Goal: Find specific page/section: Find specific page/section

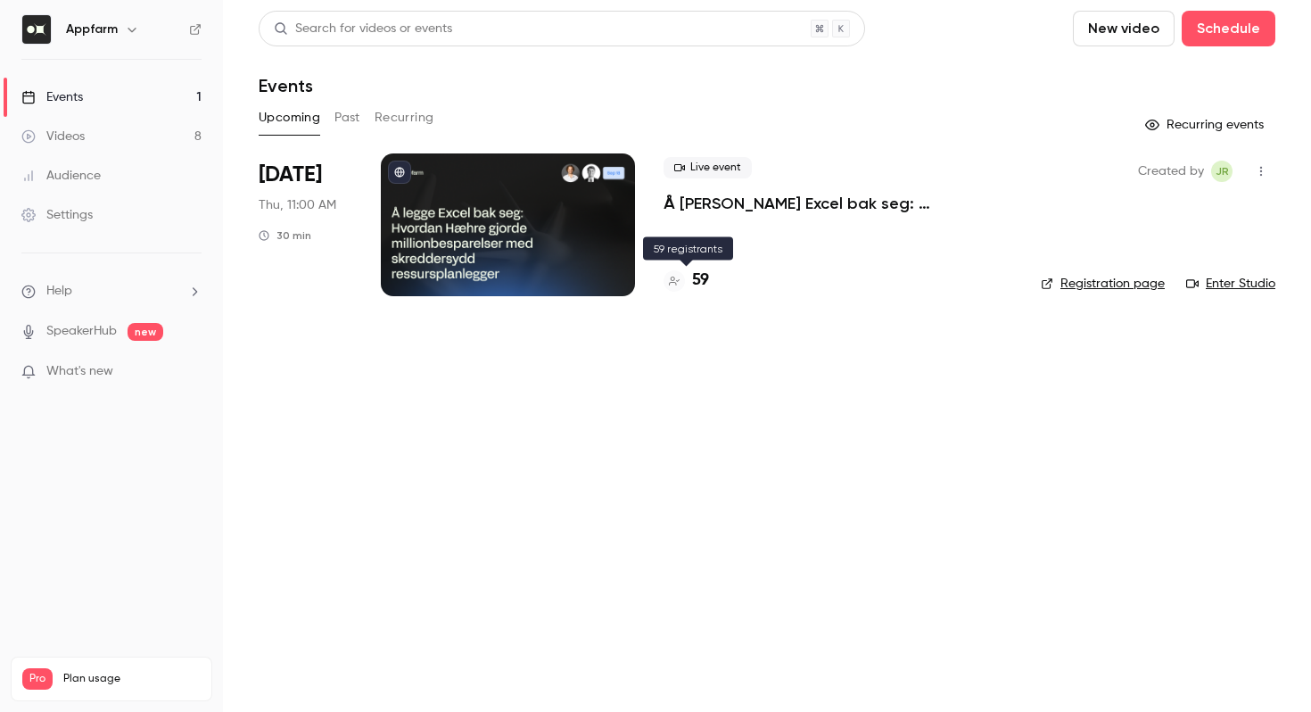
click at [695, 278] on h4 "59" at bounding box center [700, 280] width 17 height 24
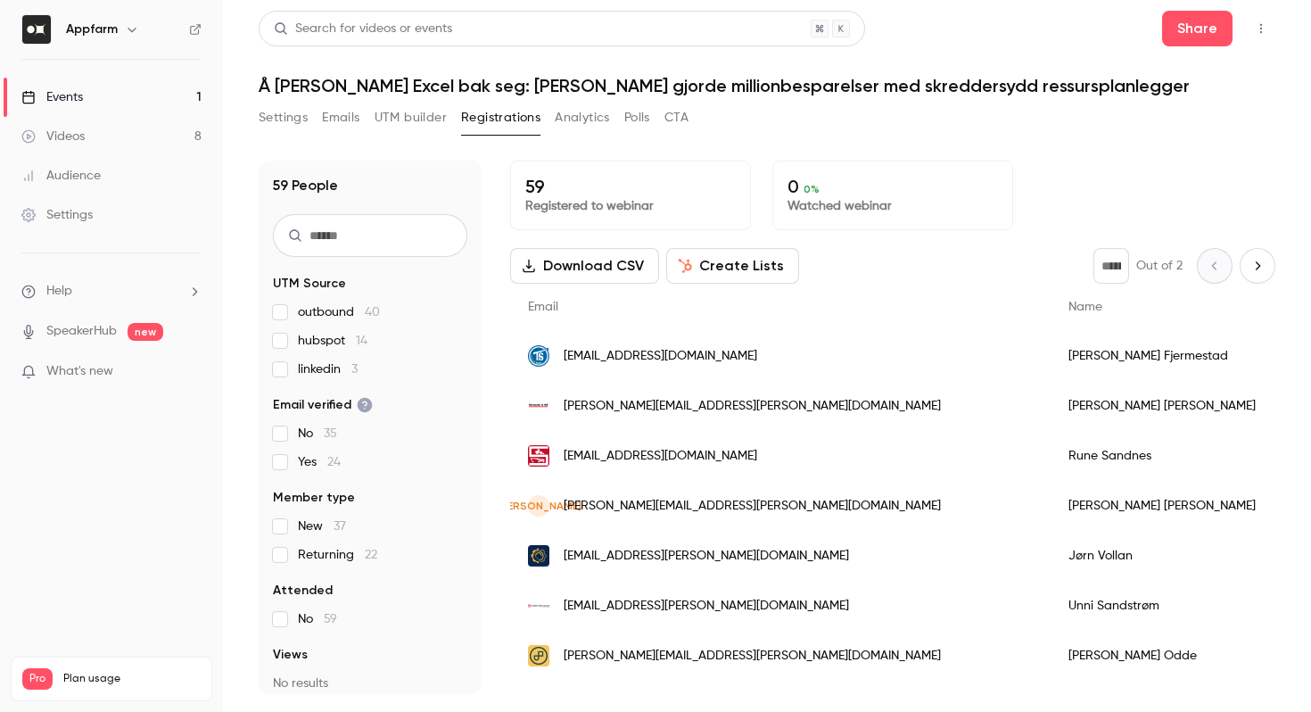
click at [377, 238] on input "text" at bounding box center [370, 235] width 194 height 43
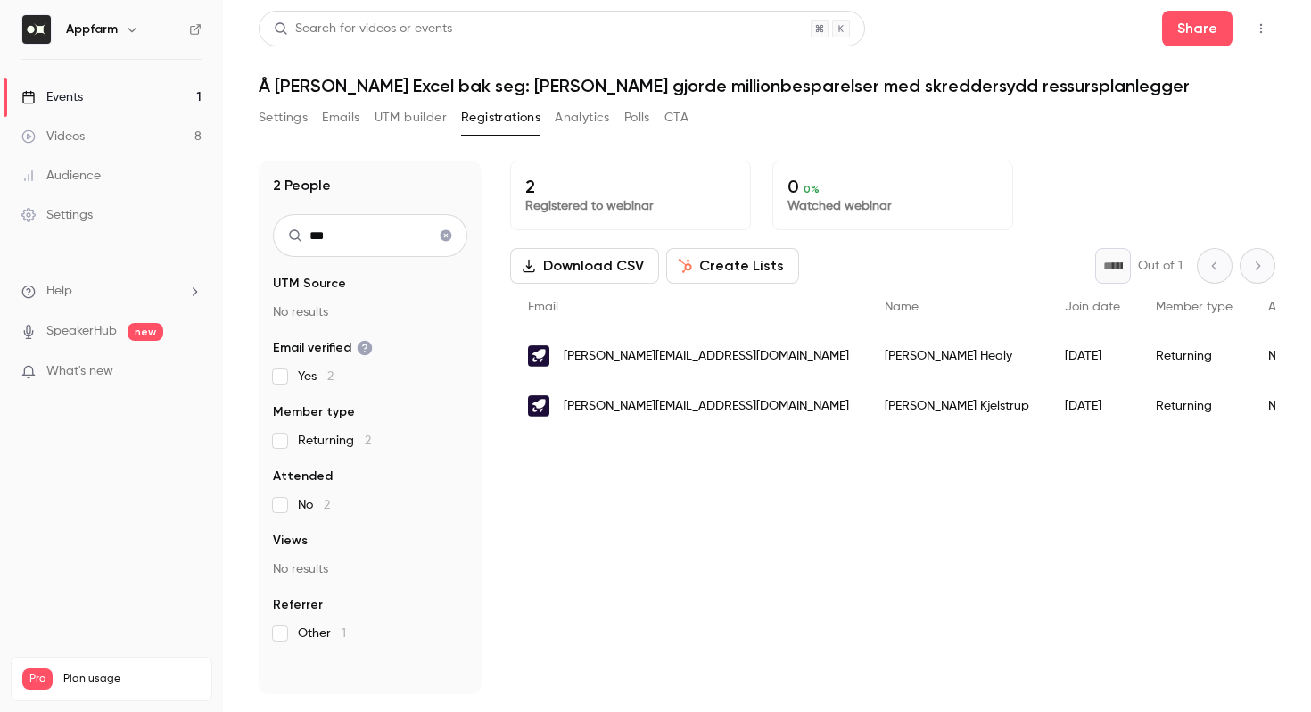
type input "***"
